Goal: Task Accomplishment & Management: Manage account settings

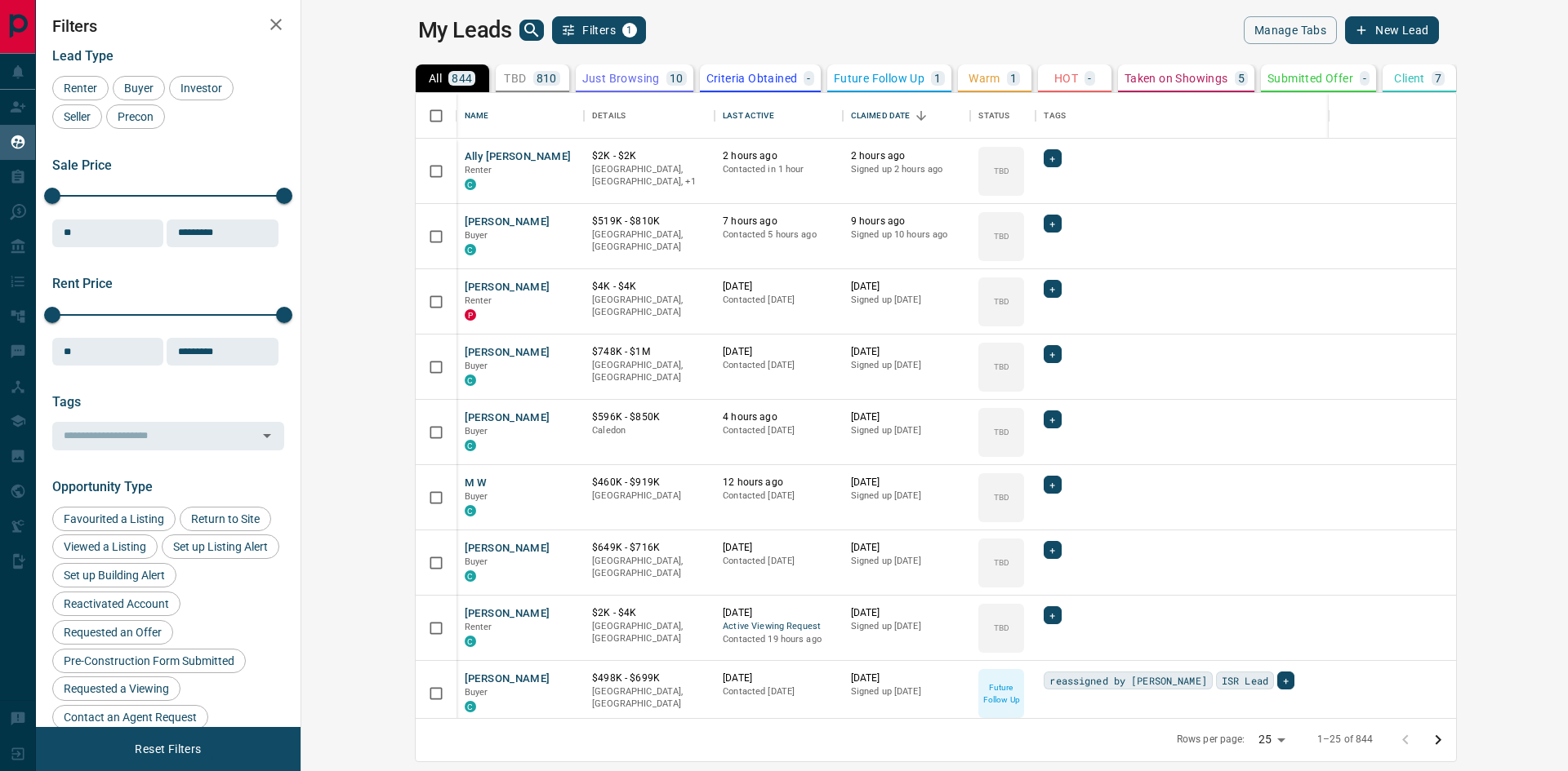
scroll to position [613, 1247]
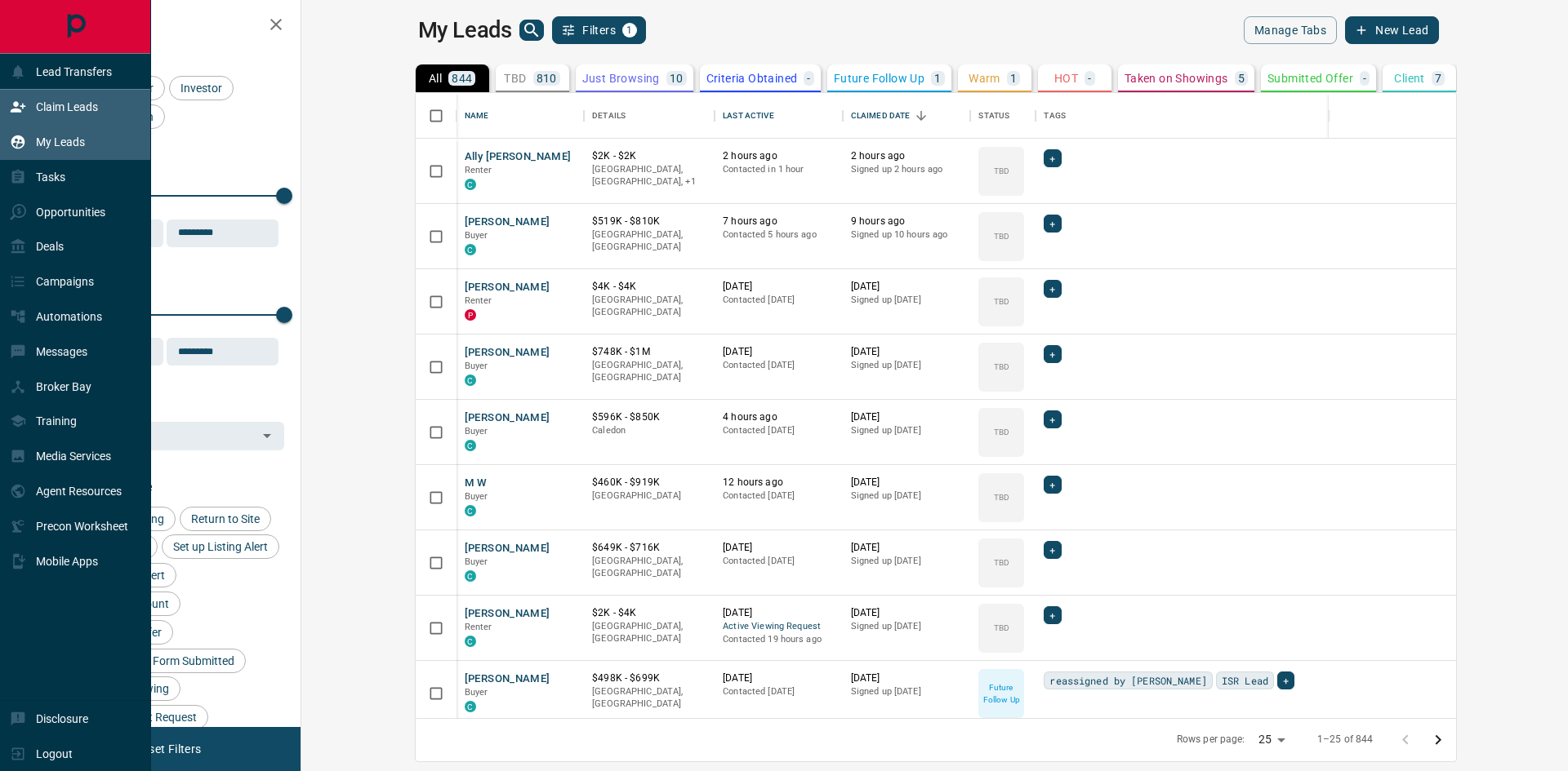
click at [35, 98] on div "Claim Leads" at bounding box center [54, 107] width 88 height 27
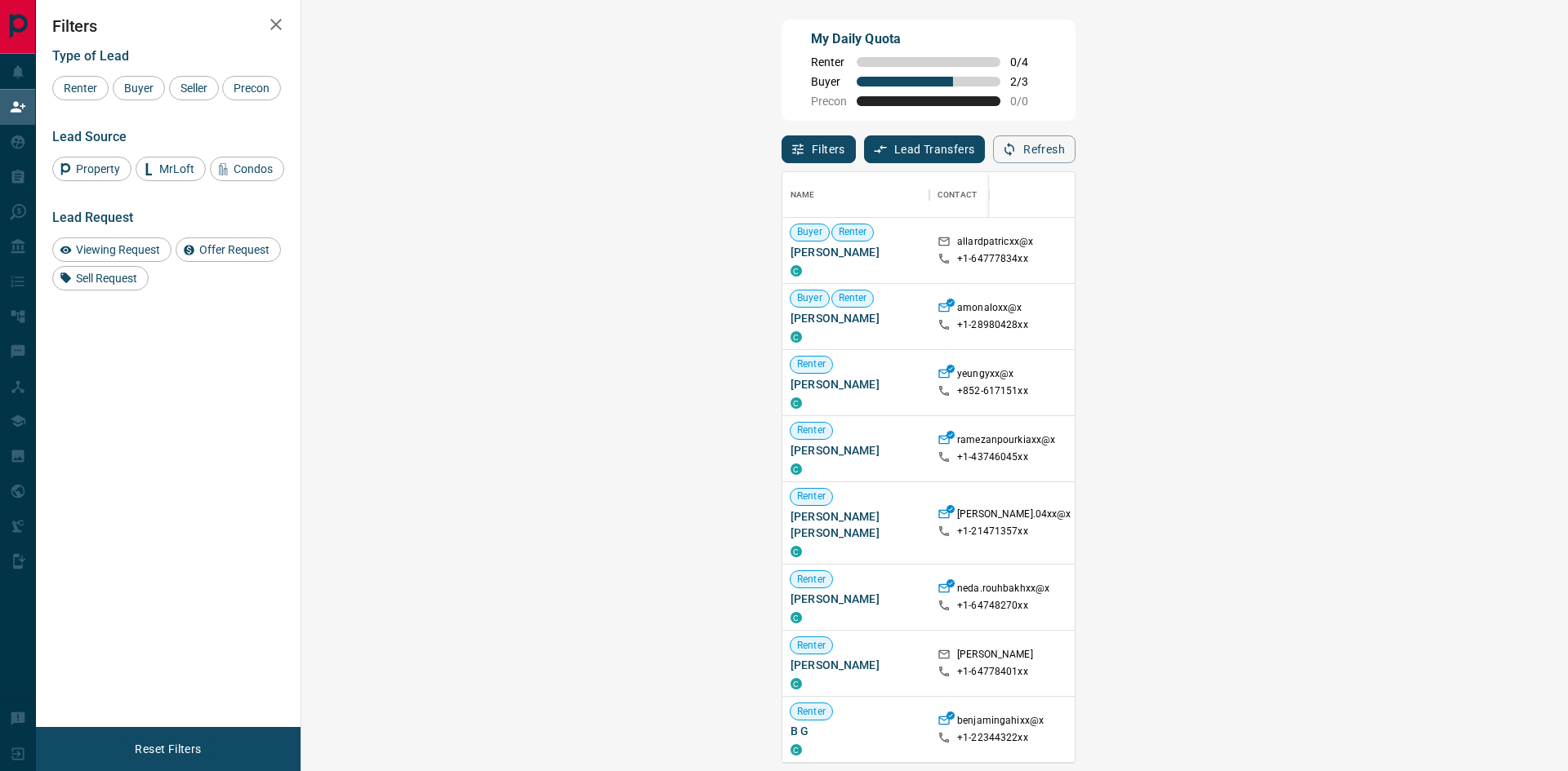
scroll to position [244, 0]
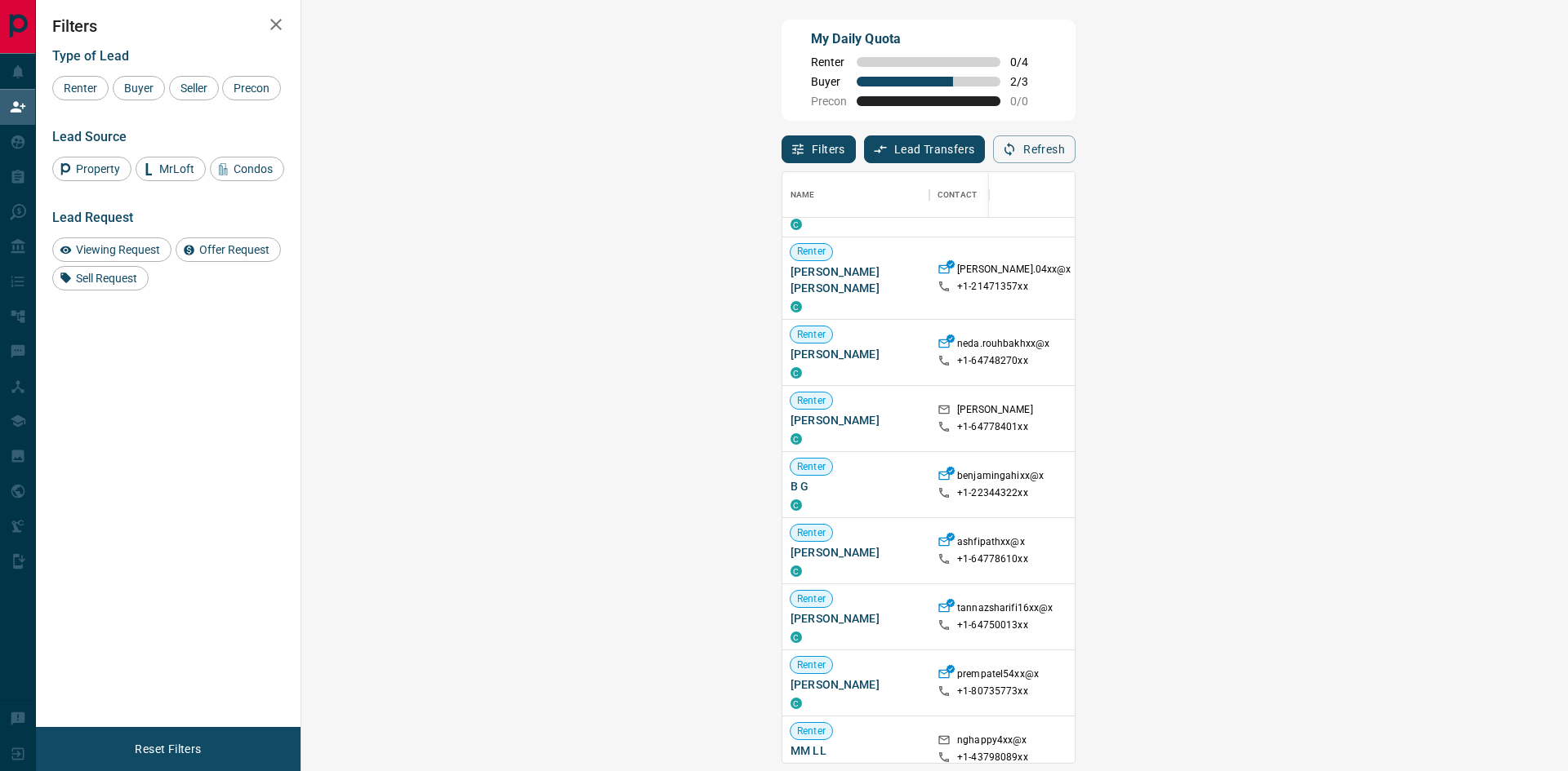
click at [1413, 682] on span "Viewing Request ( 1 )" at bounding box center [1458, 683] width 90 height 12
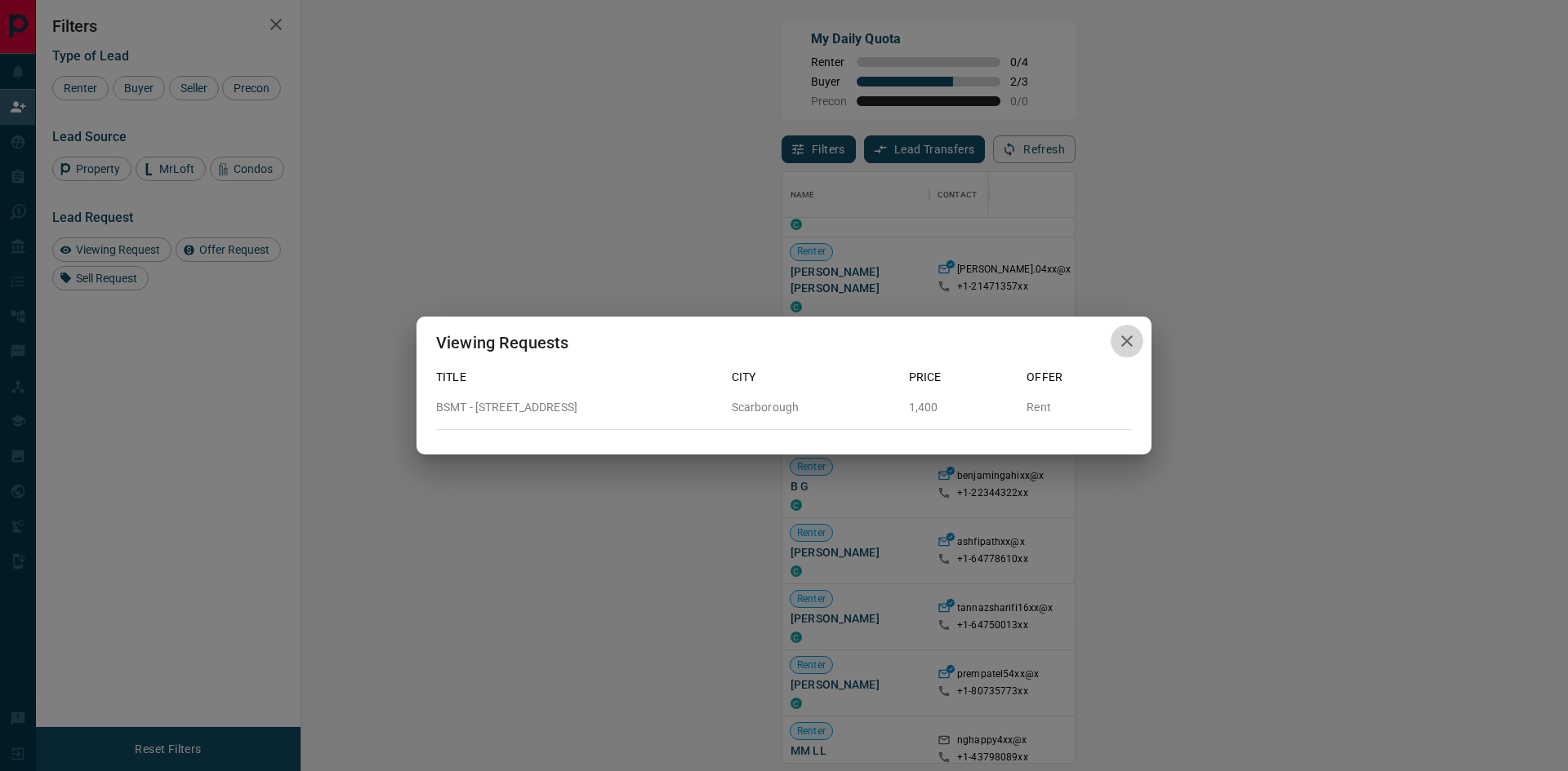
click at [1124, 345] on icon "button" at bounding box center [1126, 341] width 12 height 12
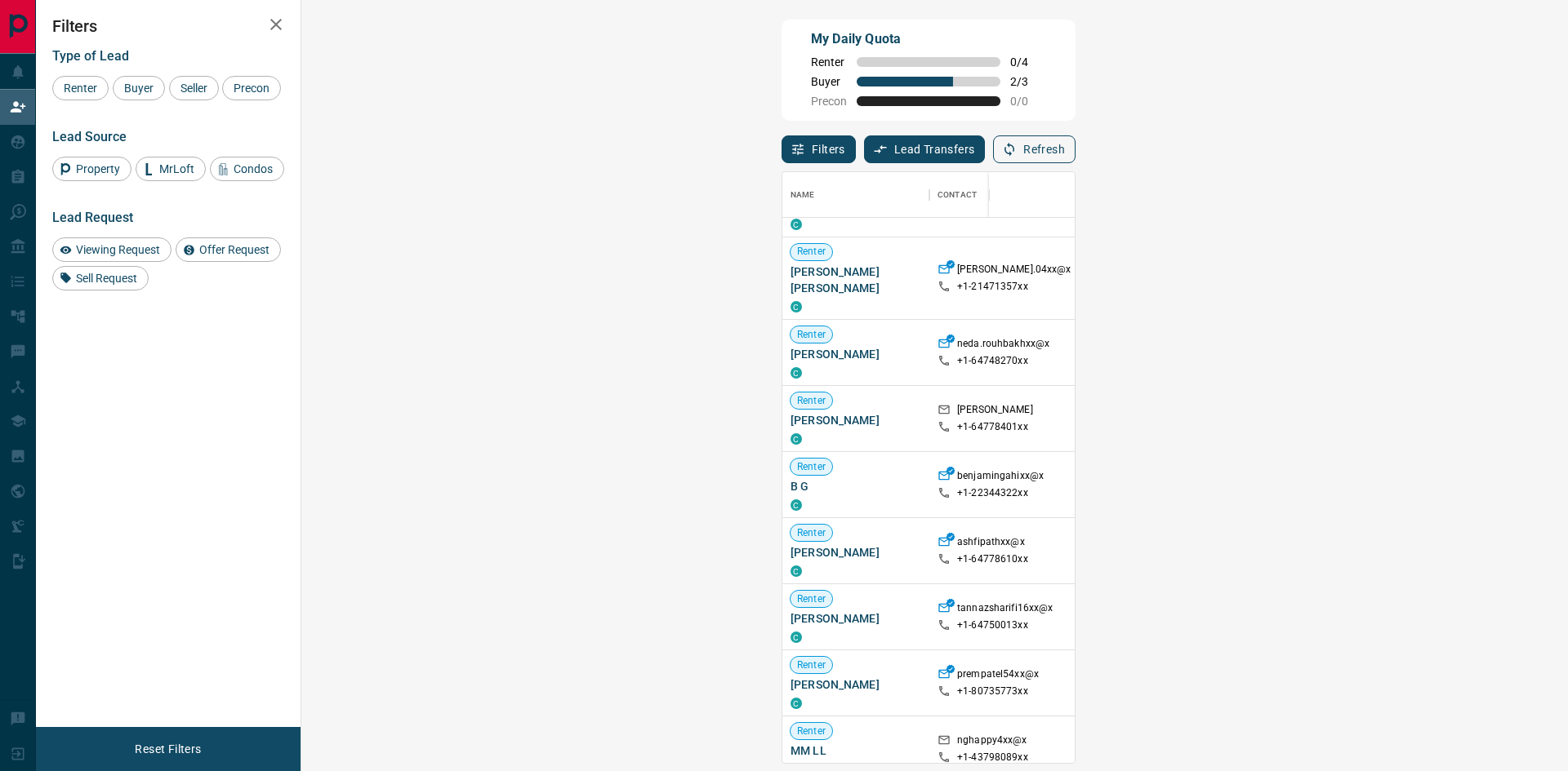
click at [1075, 149] on button "Refresh" at bounding box center [1034, 149] width 82 height 28
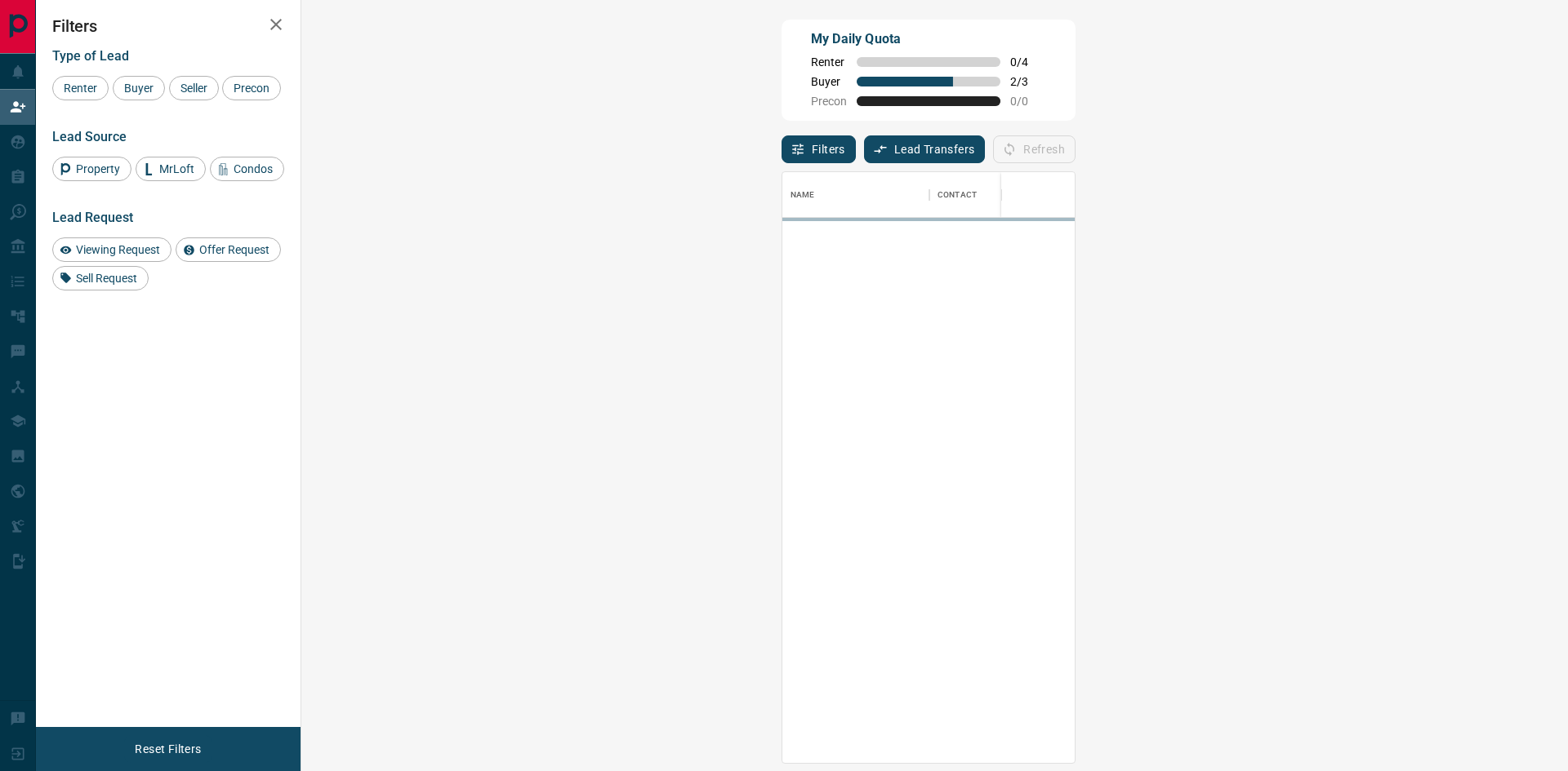
scroll to position [578, 1219]
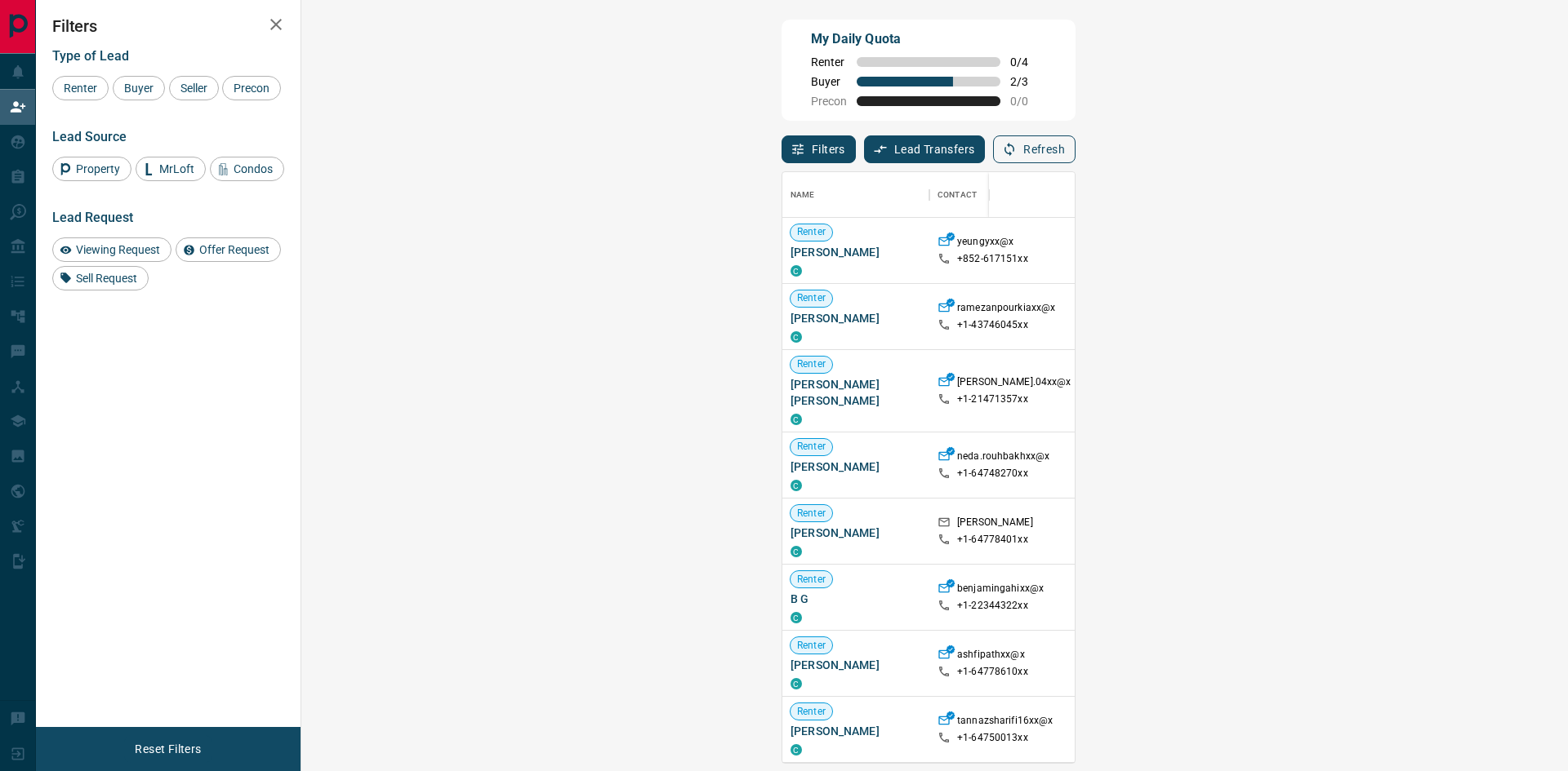
click at [1075, 140] on button "Refresh" at bounding box center [1034, 149] width 82 height 28
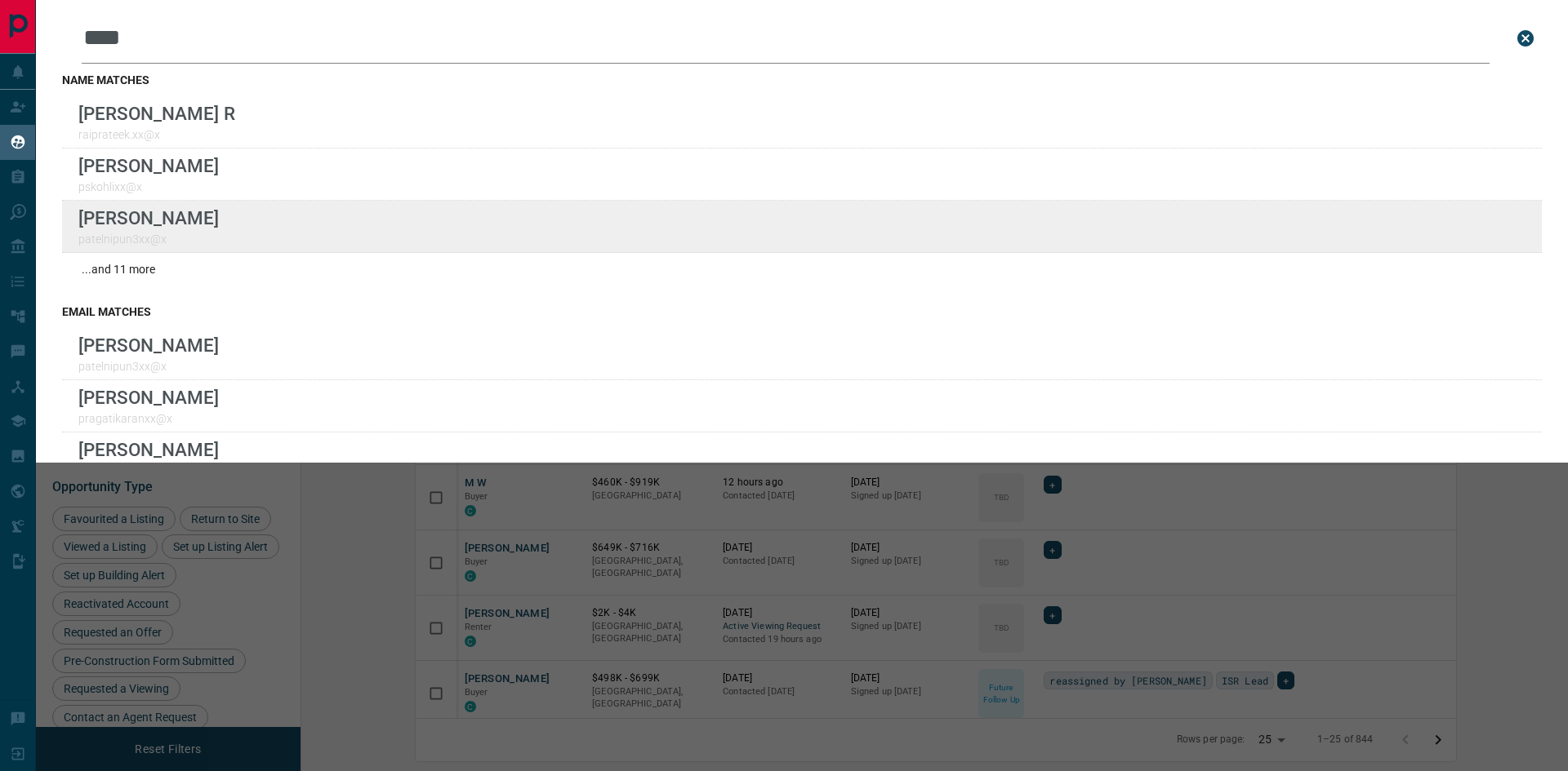
scroll to position [613, 1247]
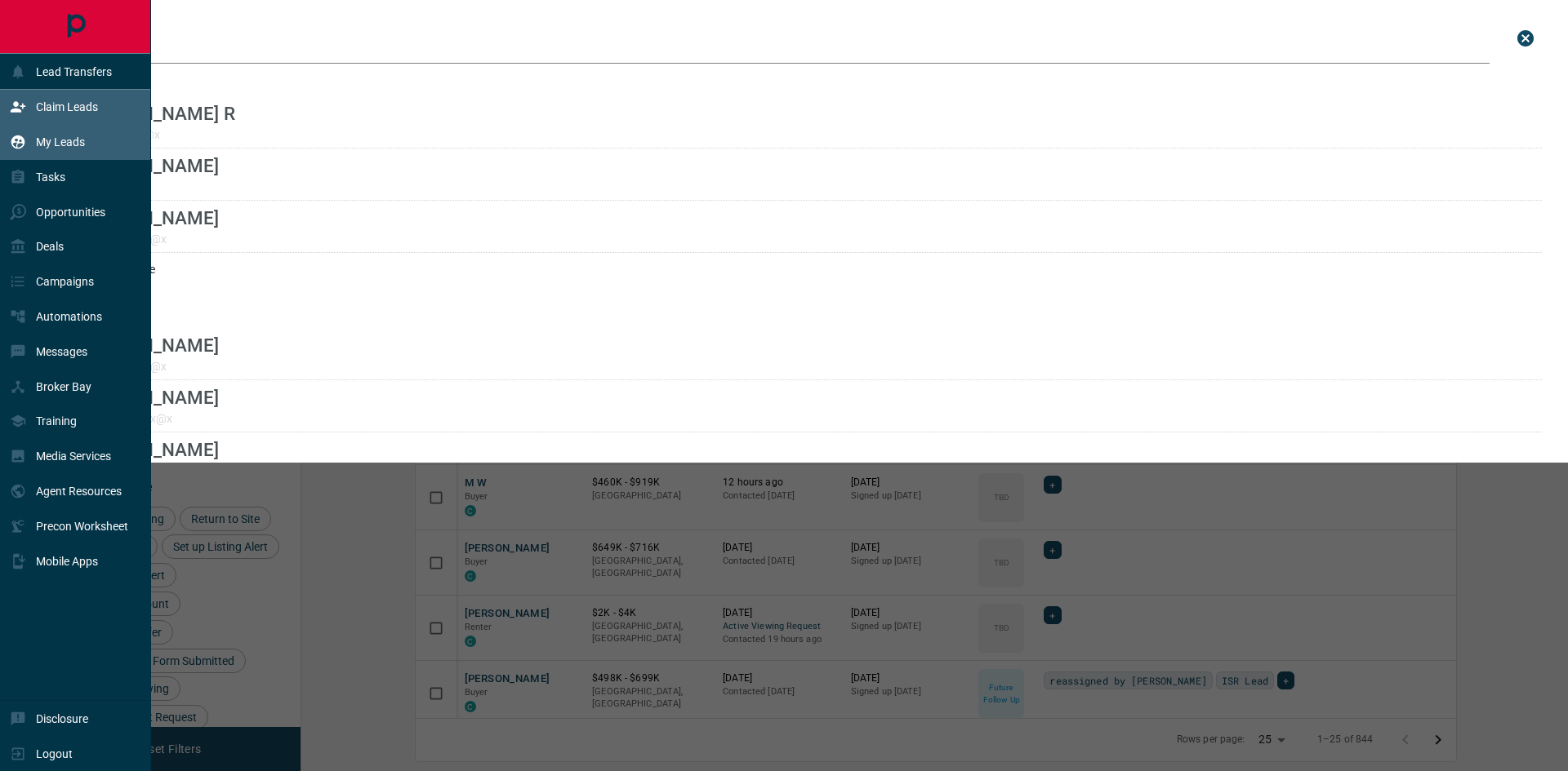
click at [26, 112] on div "Claim Leads" at bounding box center [54, 107] width 88 height 27
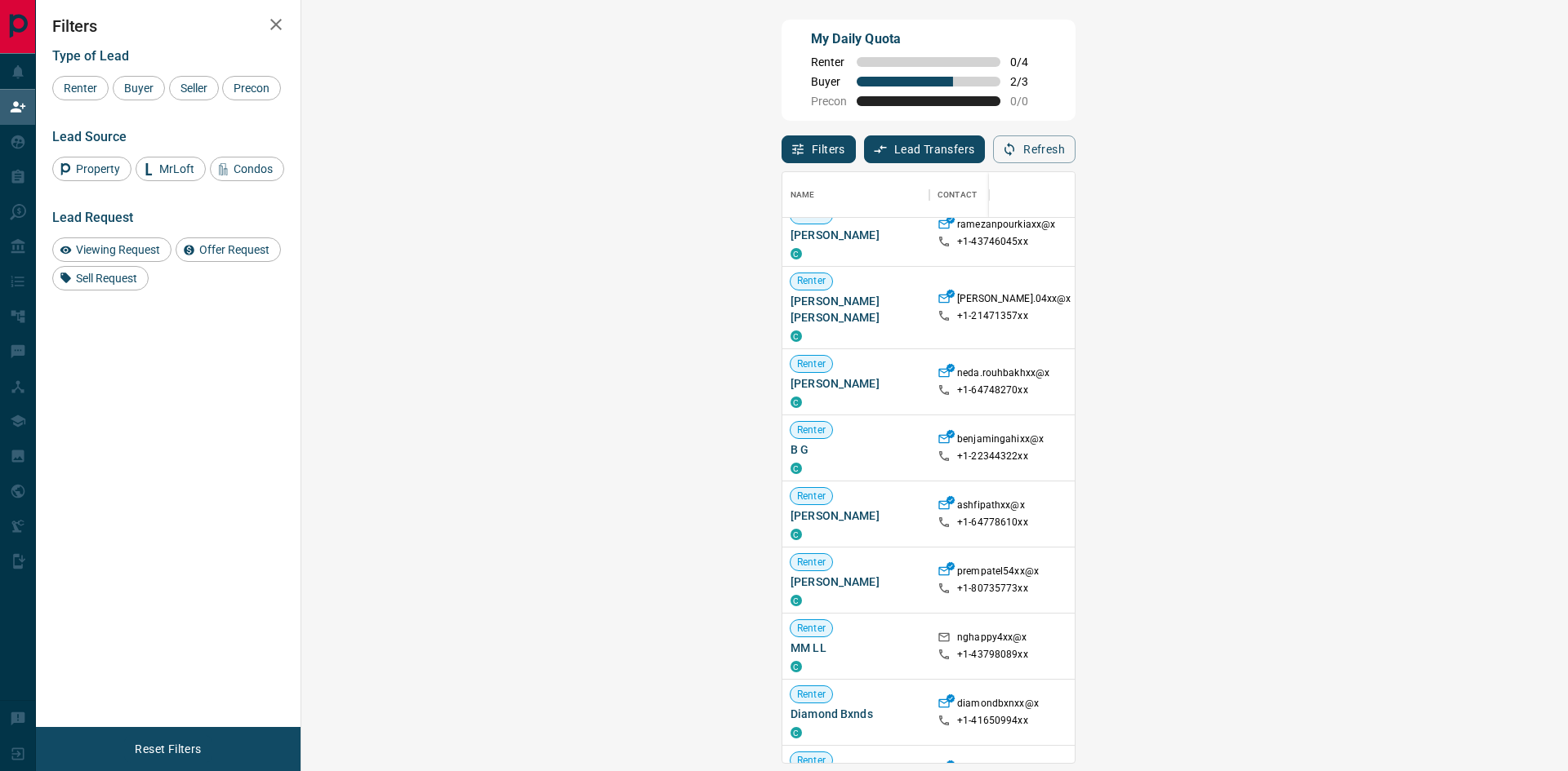
scroll to position [163, 0]
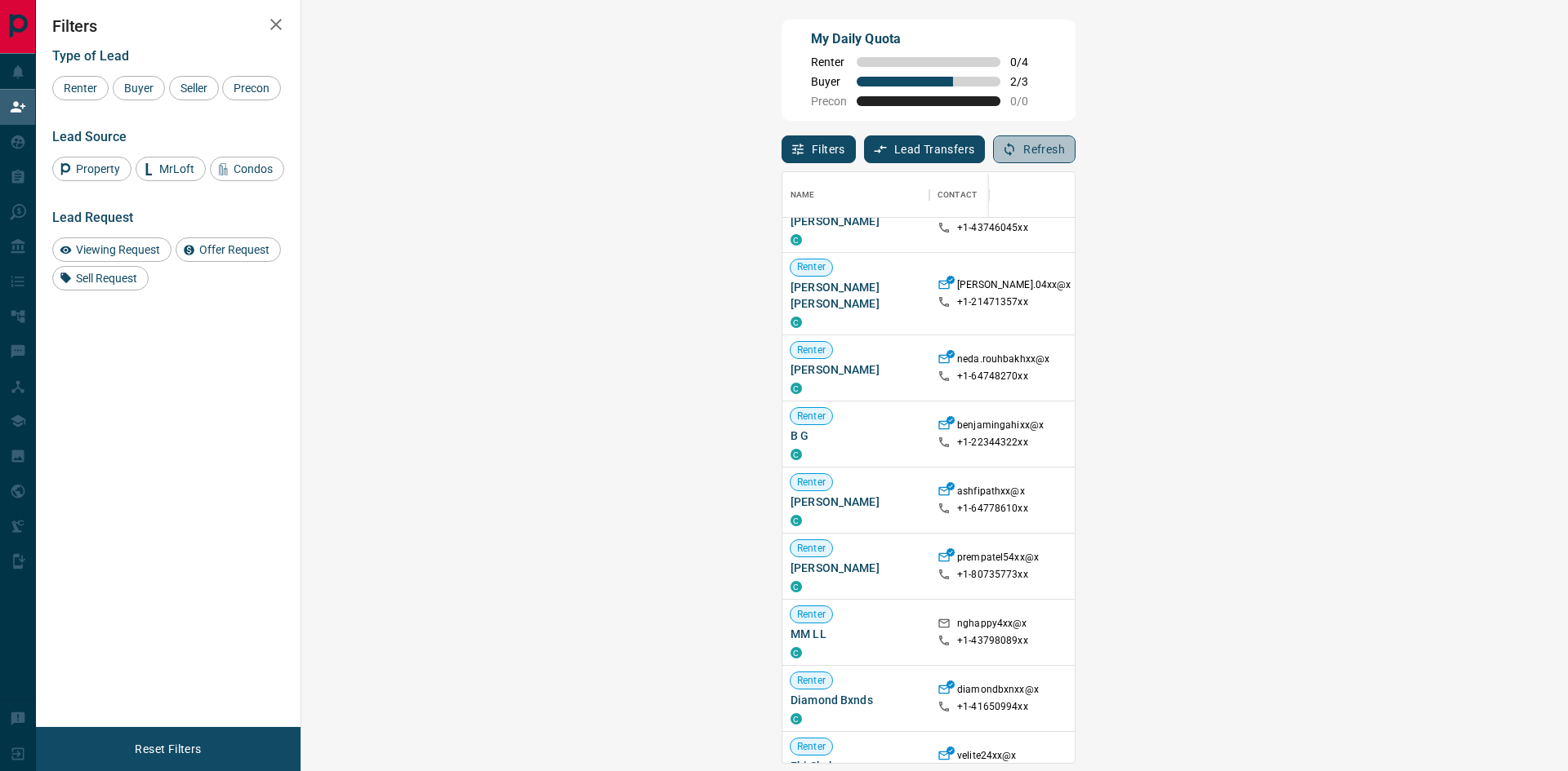
click at [1075, 145] on button "Refresh" at bounding box center [1034, 149] width 82 height 28
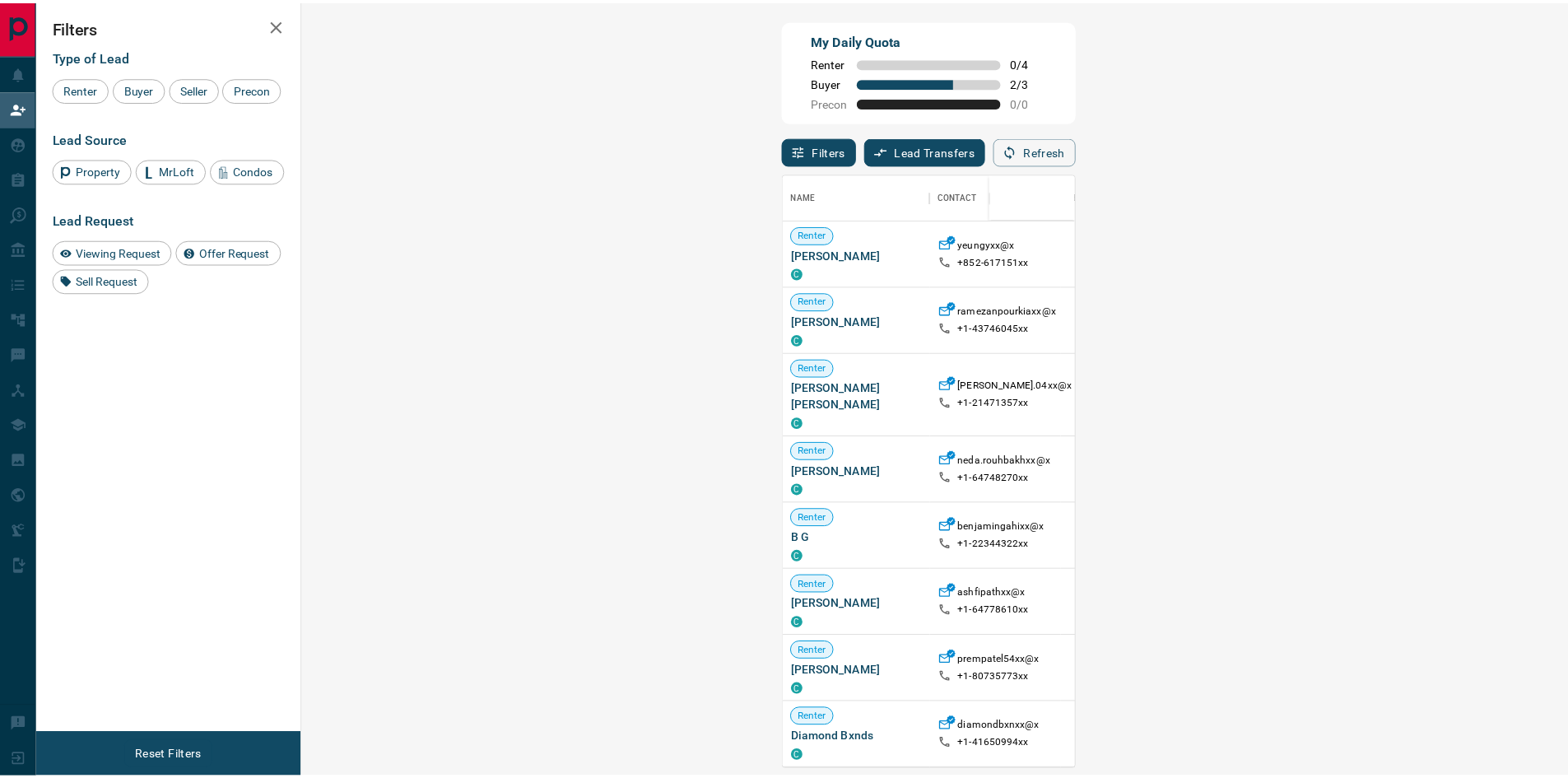
scroll to position [584, 1229]
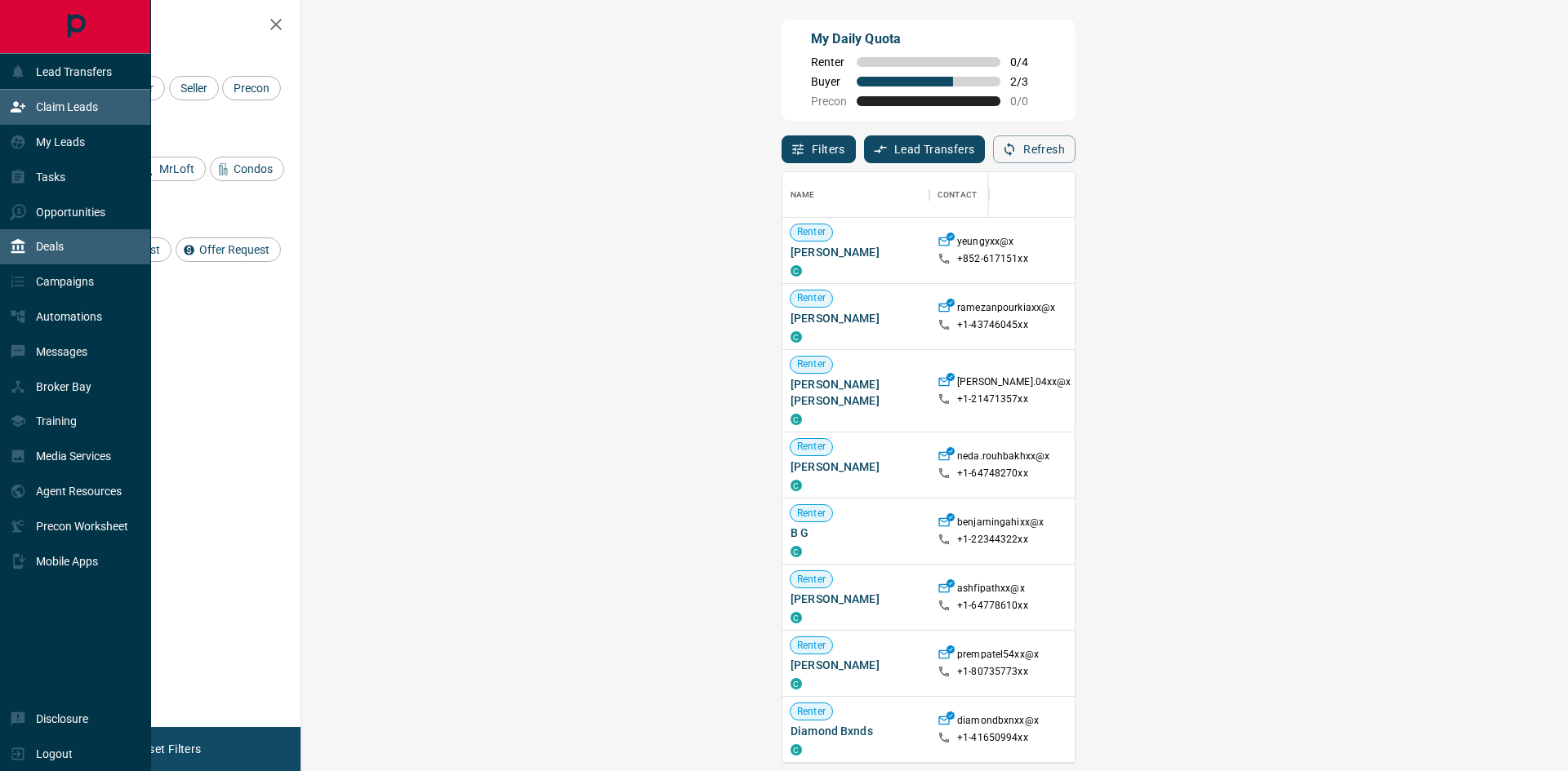
click at [60, 248] on p "Deals" at bounding box center [49, 246] width 28 height 13
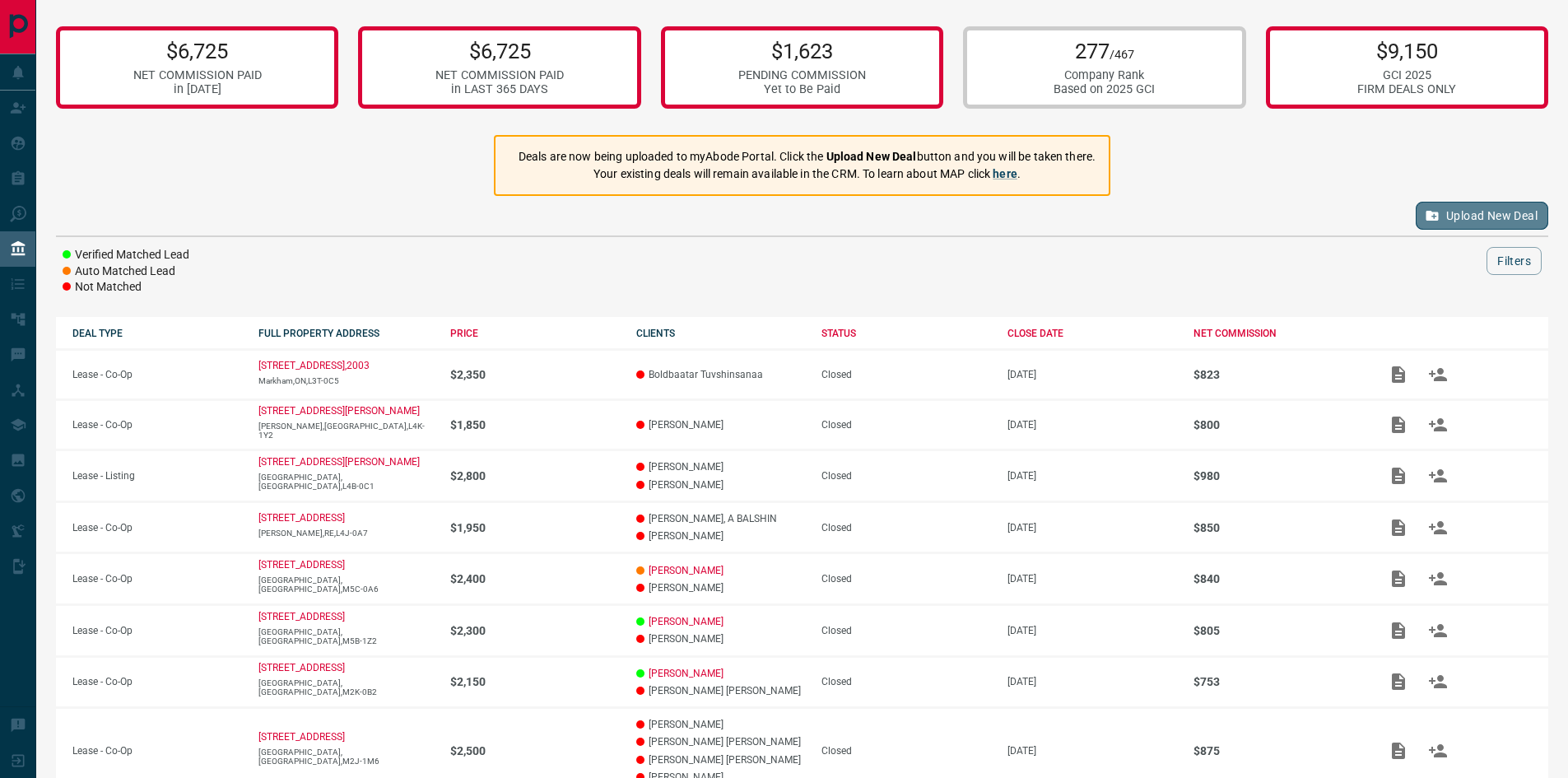
click at [1508, 213] on button "Upload New Deal" at bounding box center [1482, 215] width 133 height 28
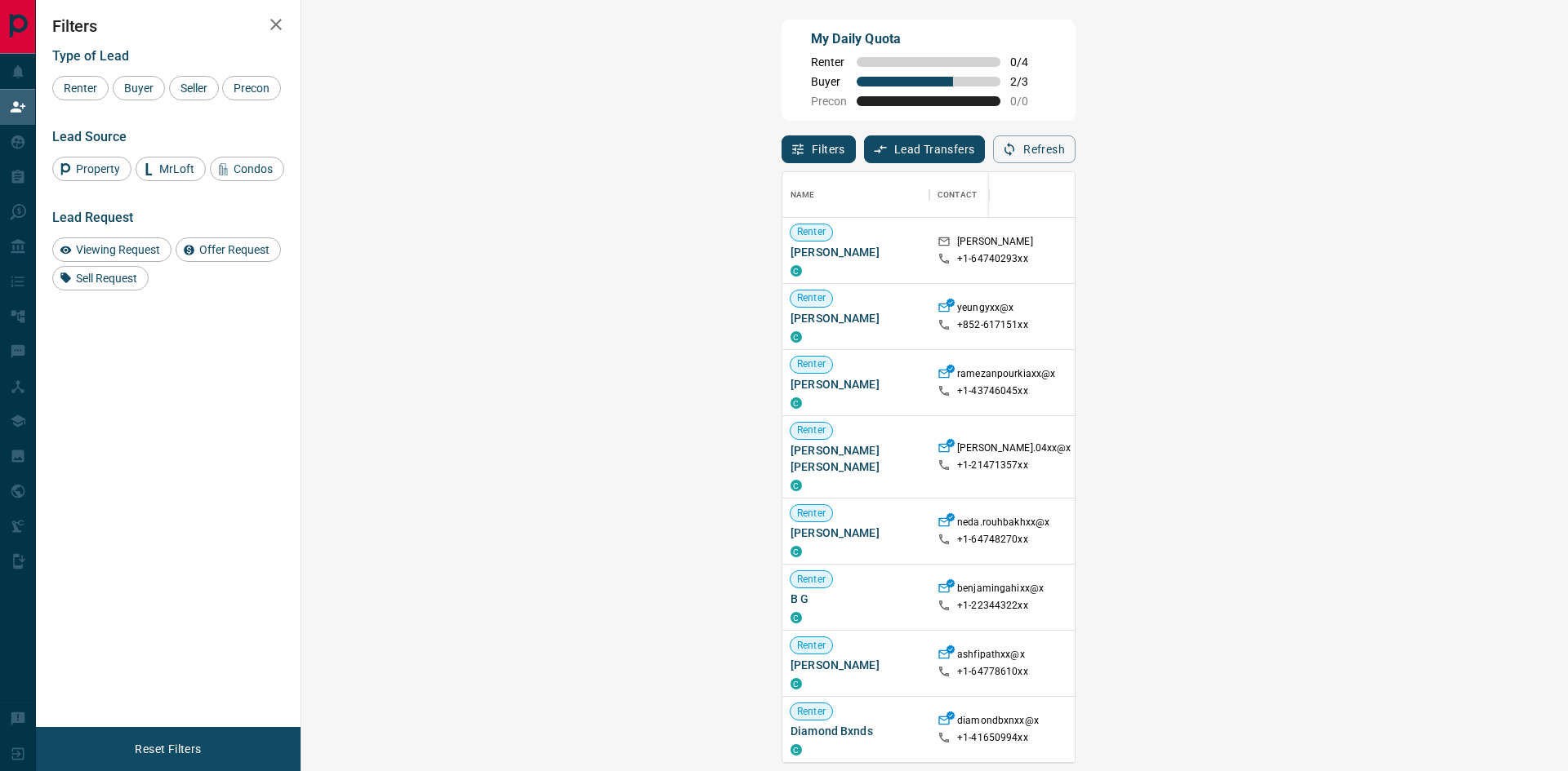
scroll to position [578, 1219]
